Goal: Task Accomplishment & Management: Manage account settings

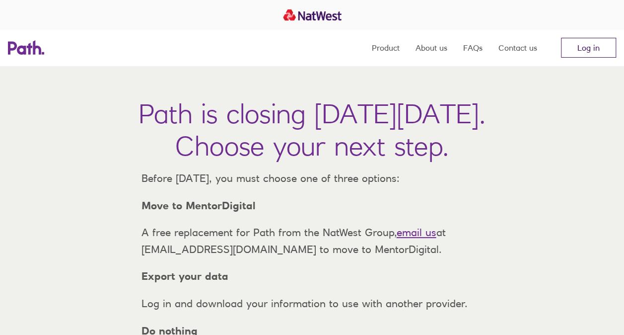
click at [588, 51] on link "Log in" at bounding box center [588, 48] width 55 height 20
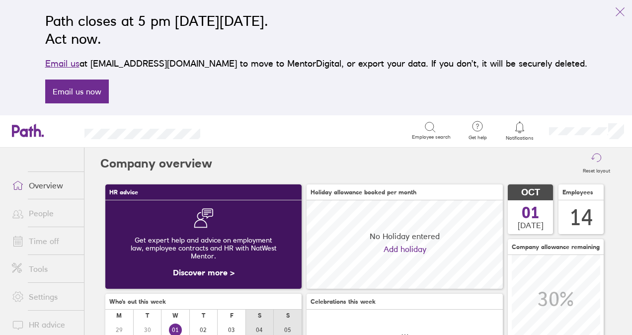
scroll to position [88, 196]
click at [522, 126] on icon at bounding box center [520, 127] width 12 height 12
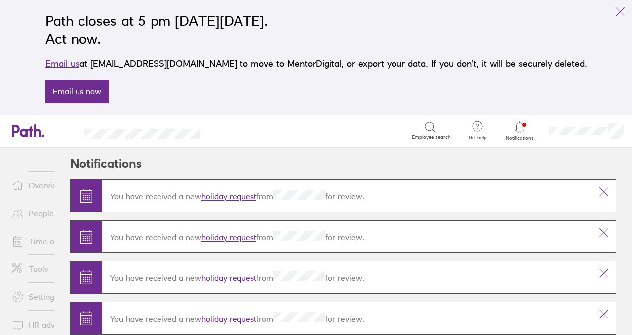
click at [243, 192] on link "holiday request" at bounding box center [228, 197] width 55 height 10
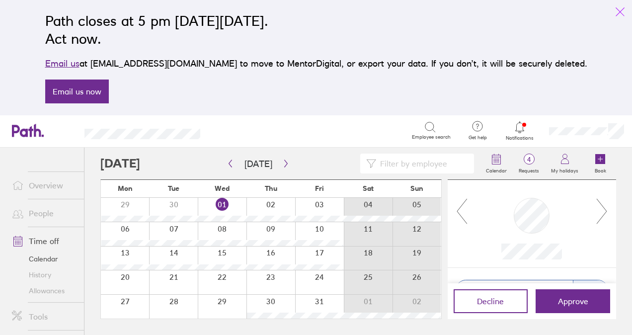
click at [623, 13] on icon "link" at bounding box center [620, 12] width 12 height 12
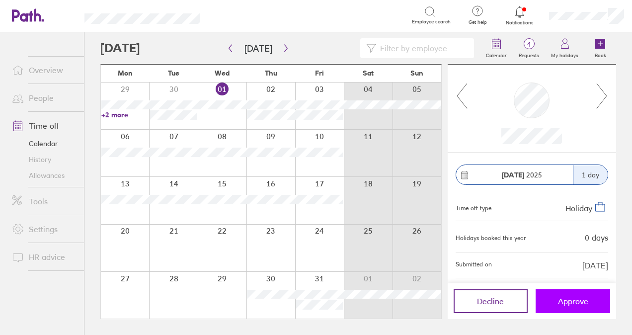
click at [579, 303] on span "Approve" at bounding box center [573, 301] width 30 height 9
click at [538, 303] on button "Approve" at bounding box center [572, 301] width 75 height 24
click at [548, 306] on button "Approve" at bounding box center [572, 301] width 75 height 24
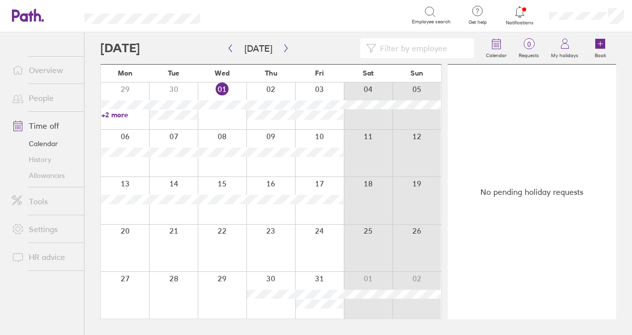
click at [528, 14] on div at bounding box center [520, 12] width 32 height 14
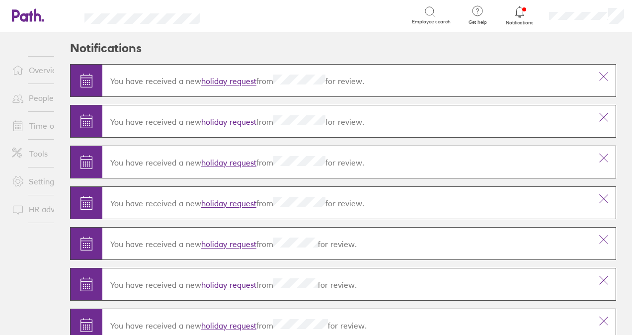
click at [512, 9] on div at bounding box center [520, 12] width 32 height 14
click at [520, 9] on icon at bounding box center [520, 12] width 12 height 12
